Goal: Navigation & Orientation: Find specific page/section

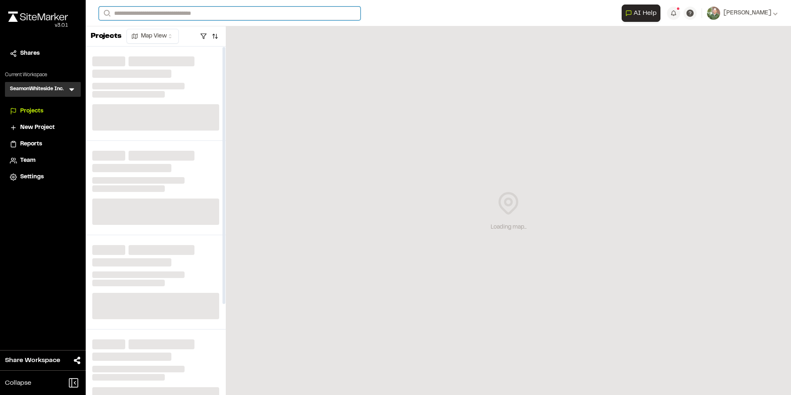
click at [143, 16] on input "Search" at bounding box center [230, 14] width 262 height 14
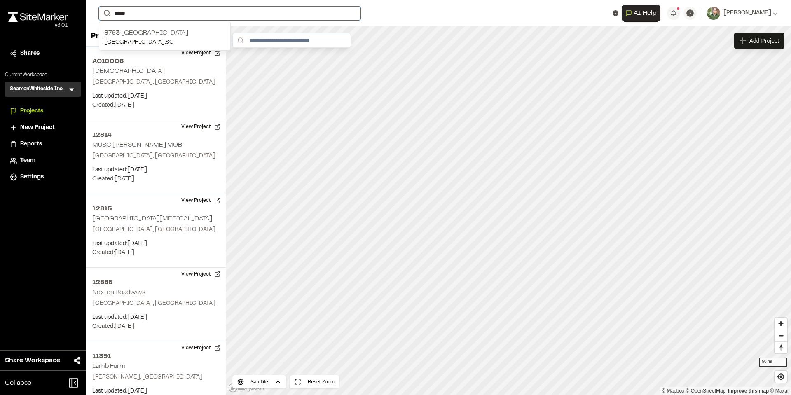
drag, startPoint x: 136, startPoint y: 14, endPoint x: 113, endPoint y: 17, distance: 22.8
click at [112, 18] on form "Search *****" at bounding box center [360, 14] width 523 height 14
type input "*****"
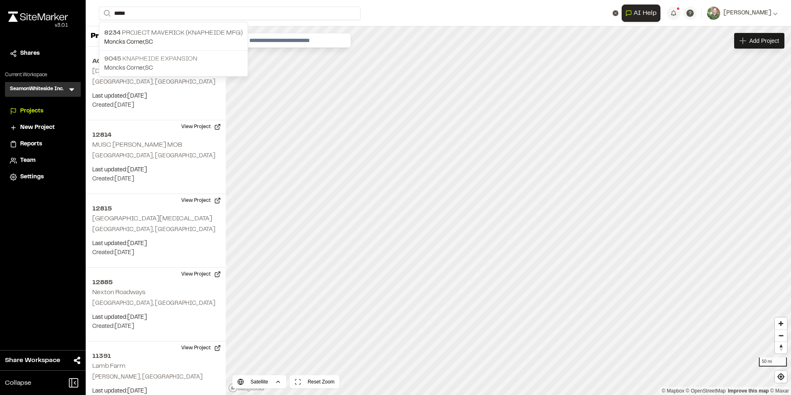
click at [138, 57] on p "9045 Knapheide Expansion" at bounding box center [173, 59] width 138 height 10
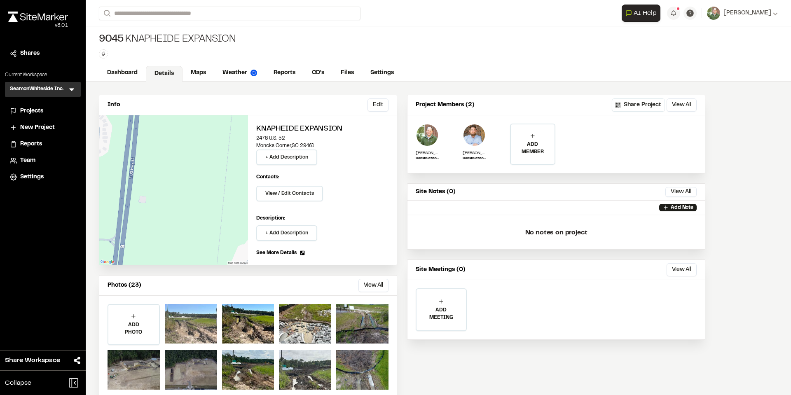
click at [178, 318] on div at bounding box center [191, 324] width 52 height 40
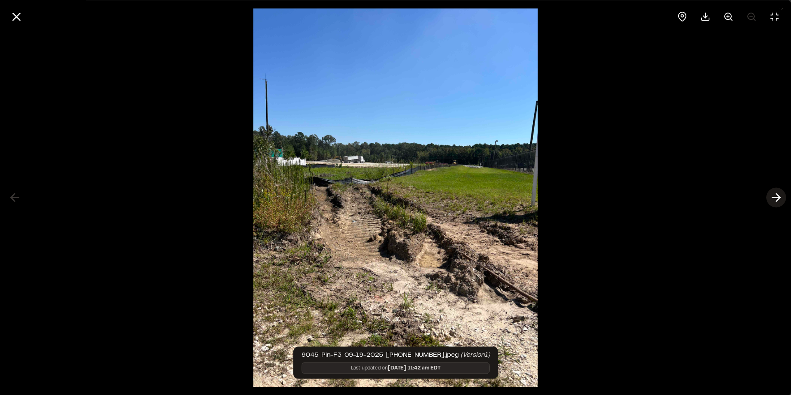
click at [774, 198] on icon at bounding box center [775, 198] width 13 height 14
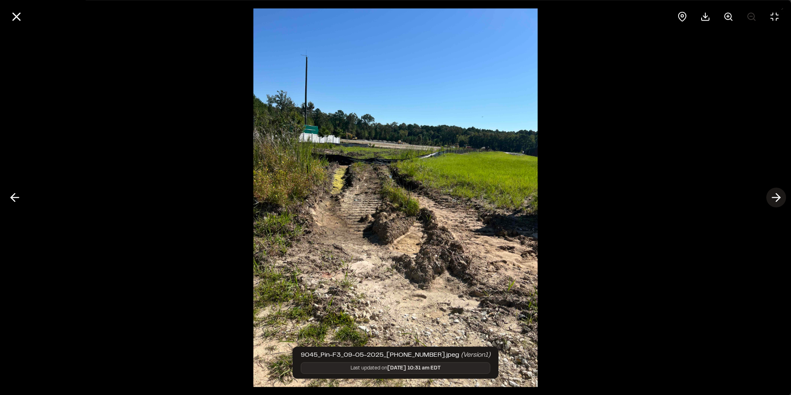
click at [774, 198] on icon at bounding box center [775, 198] width 13 height 14
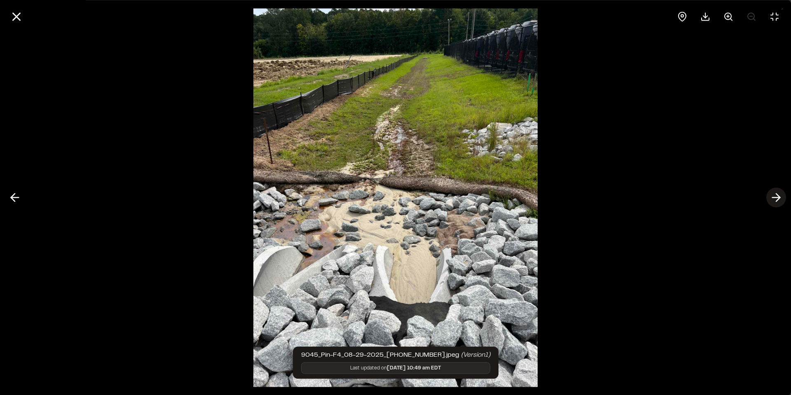
click at [778, 198] on icon at bounding box center [775, 198] width 13 height 14
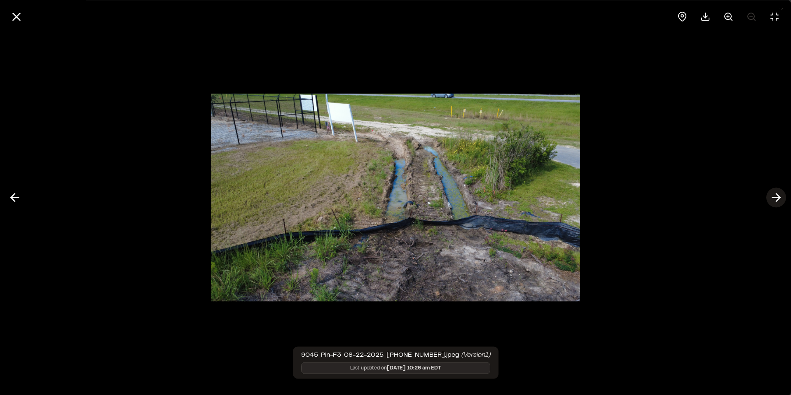
click at [778, 198] on icon at bounding box center [775, 198] width 13 height 14
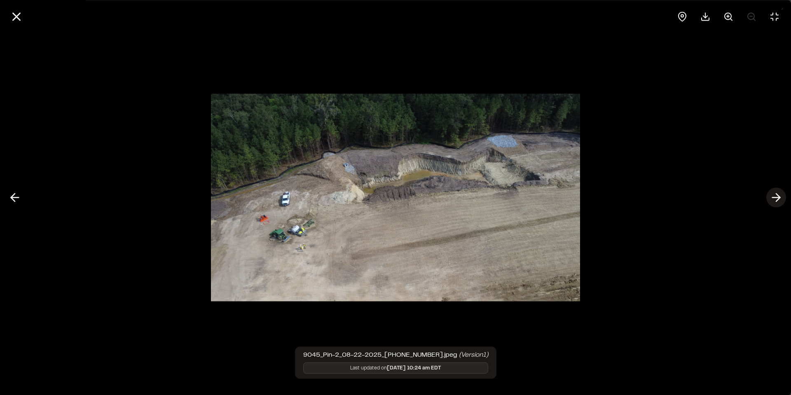
click at [774, 195] on icon at bounding box center [775, 198] width 13 height 14
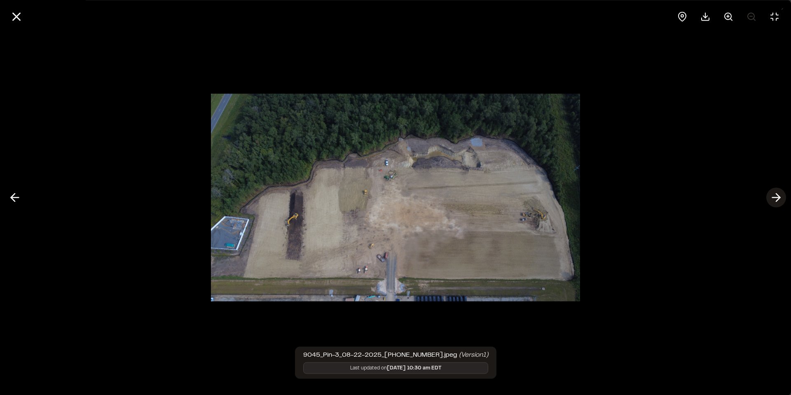
click at [774, 195] on icon at bounding box center [775, 198] width 13 height 14
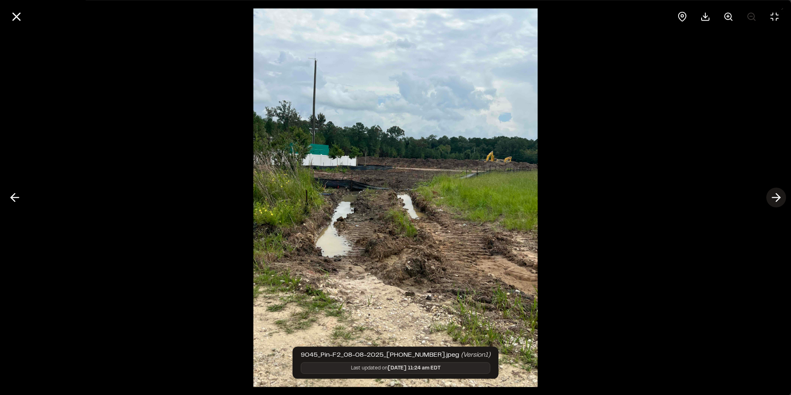
click at [774, 195] on icon at bounding box center [775, 198] width 13 height 14
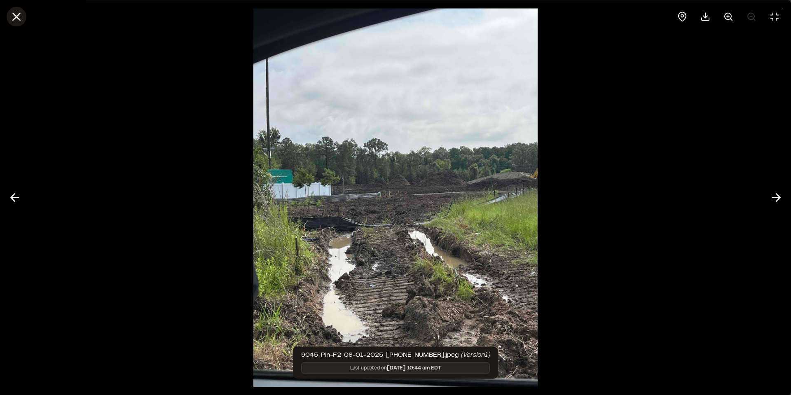
click at [22, 19] on icon at bounding box center [16, 16] width 14 height 14
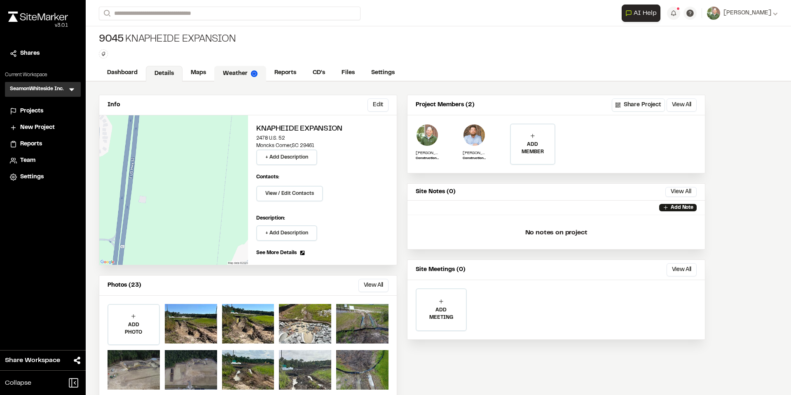
click at [238, 70] on link "Weather" at bounding box center [240, 74] width 52 height 16
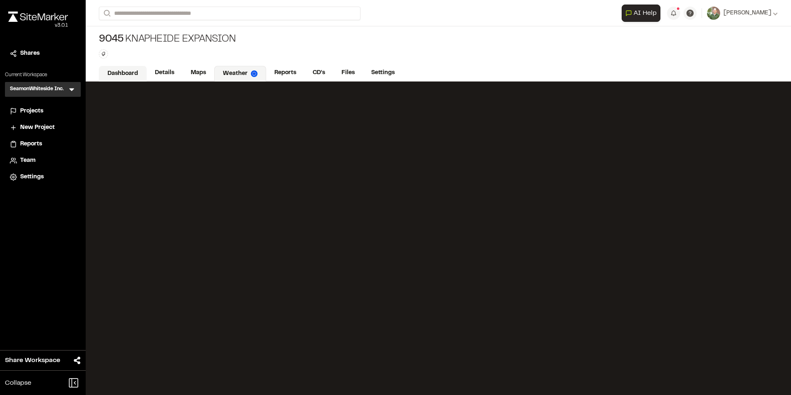
click at [127, 72] on link "Dashboard" at bounding box center [123, 74] width 48 height 16
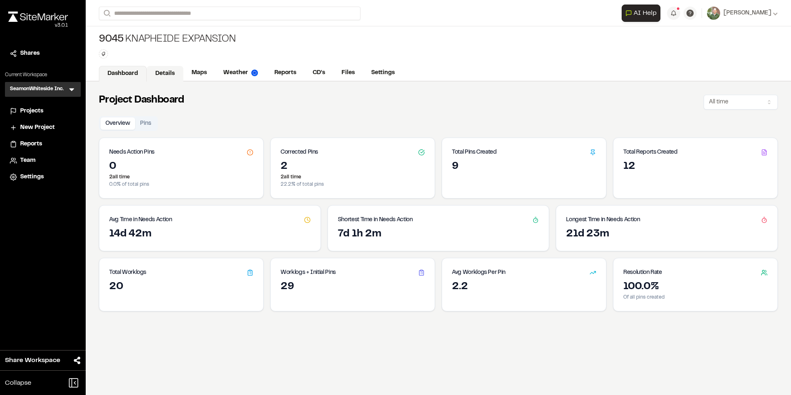
click at [166, 74] on link "Details" at bounding box center [165, 74] width 37 height 16
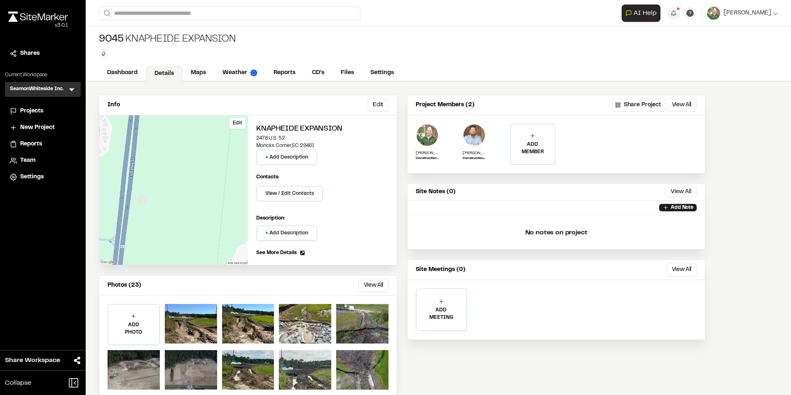
click at [202, 189] on div "Edit" at bounding box center [173, 190] width 149 height 150
click at [235, 72] on link "Weather" at bounding box center [240, 74] width 52 height 16
